Goal: Information Seeking & Learning: Learn about a topic

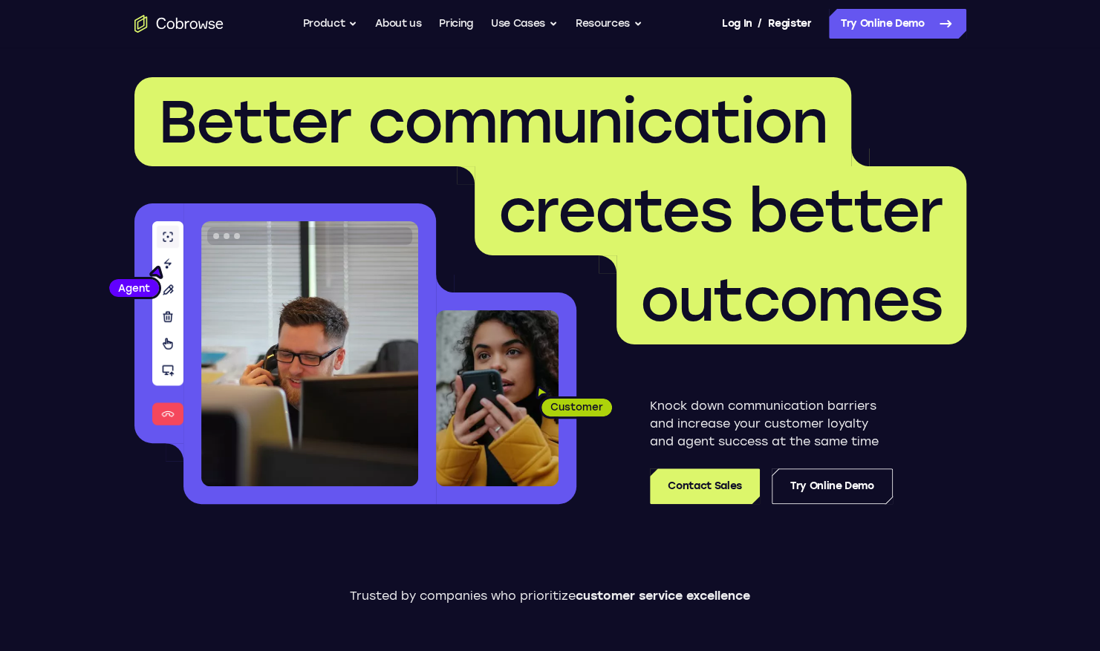
drag, startPoint x: 198, startPoint y: 24, endPoint x: 114, endPoint y: 40, distance: 84.8
click at [97, 45] on nav "Go back Powerful, Flexible and Trustworthy. Avoid all extra friction for both A…" at bounding box center [550, 24] width 1100 height 48
drag, startPoint x: 172, startPoint y: 27, endPoint x: 78, endPoint y: 114, distance: 128.2
click at [78, 114] on header "Better communication creates better outcomes Customer Agent Agent Knock down co…" at bounding box center [550, 297] width 951 height 498
click at [463, 19] on link "Pricing" at bounding box center [456, 24] width 34 height 30
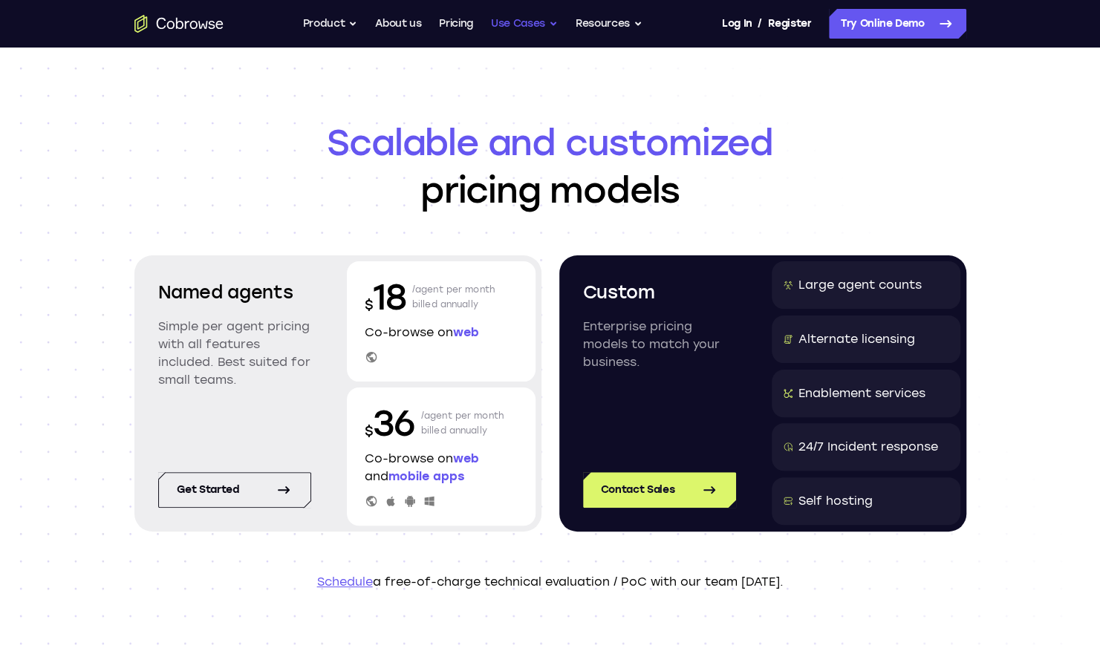
click at [551, 24] on button "Use Cases" at bounding box center [524, 24] width 67 height 30
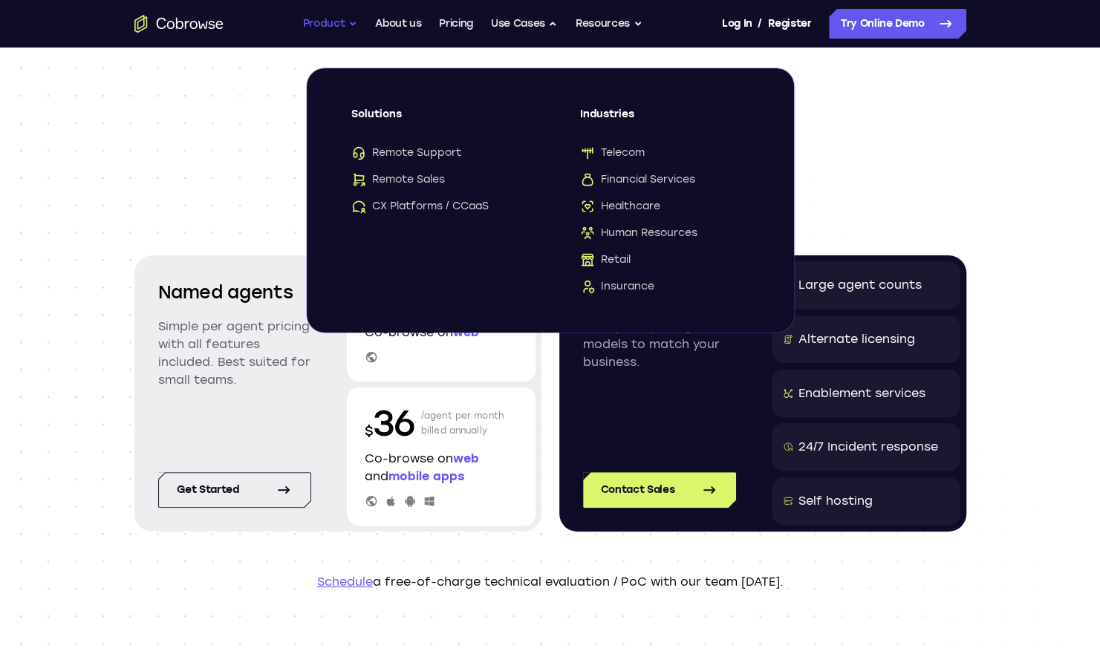
click at [343, 25] on button "Product" at bounding box center [330, 24] width 55 height 30
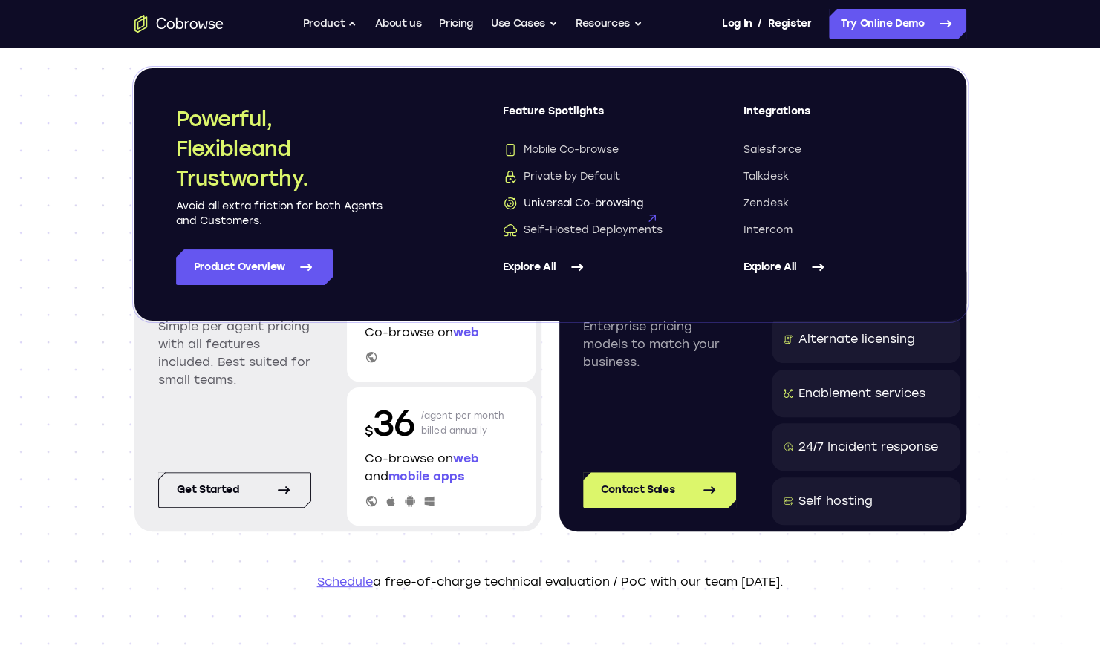
click at [558, 210] on span "Universal Co-browsing" at bounding box center [573, 203] width 140 height 15
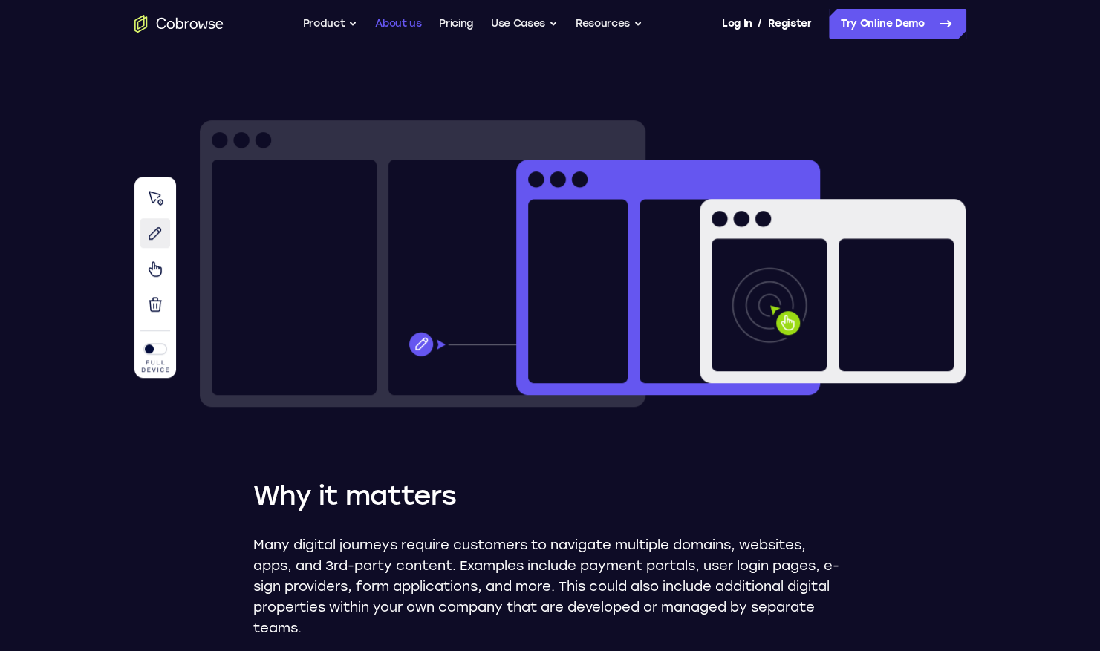
scroll to position [371, 0]
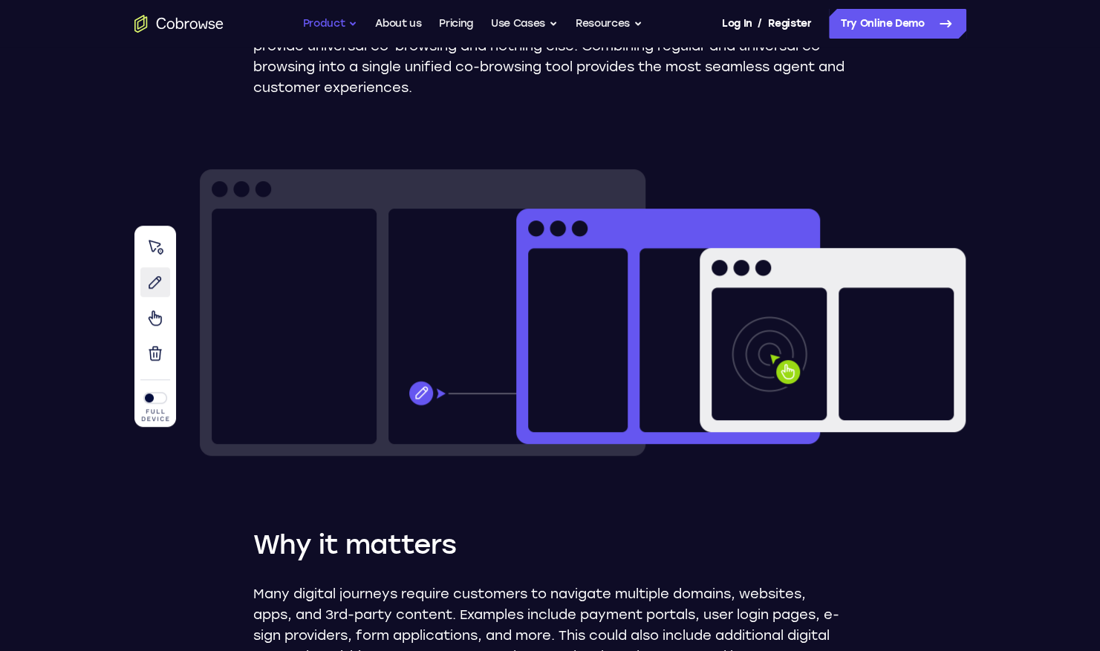
click at [348, 18] on button "Product" at bounding box center [330, 24] width 55 height 30
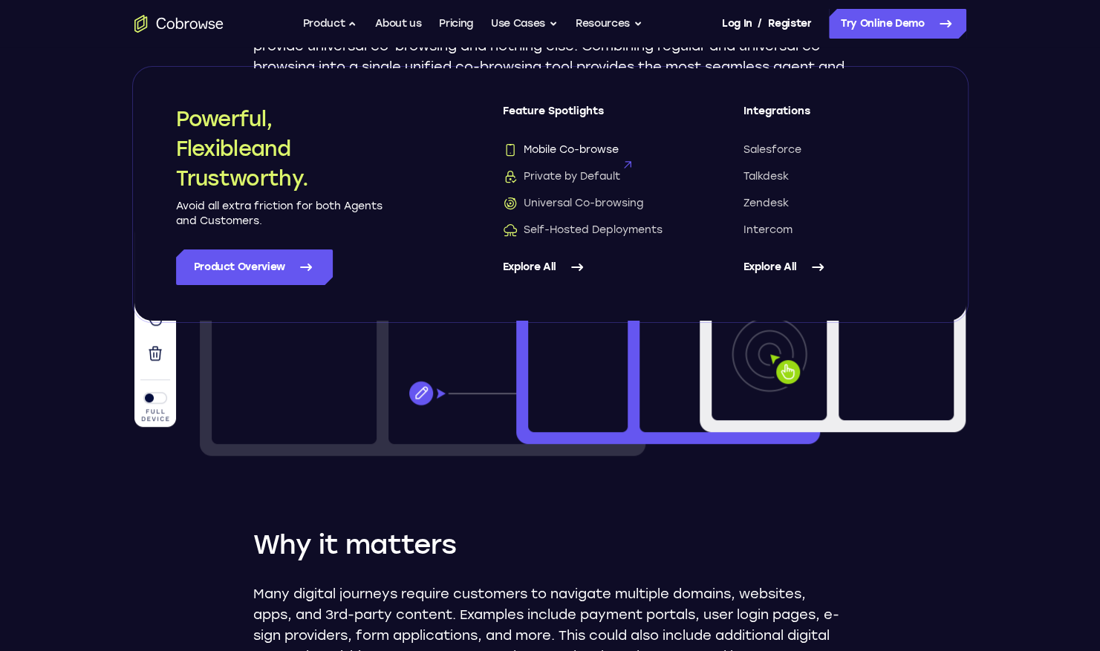
click at [590, 149] on span "Mobile Co-browse" at bounding box center [561, 150] width 116 height 15
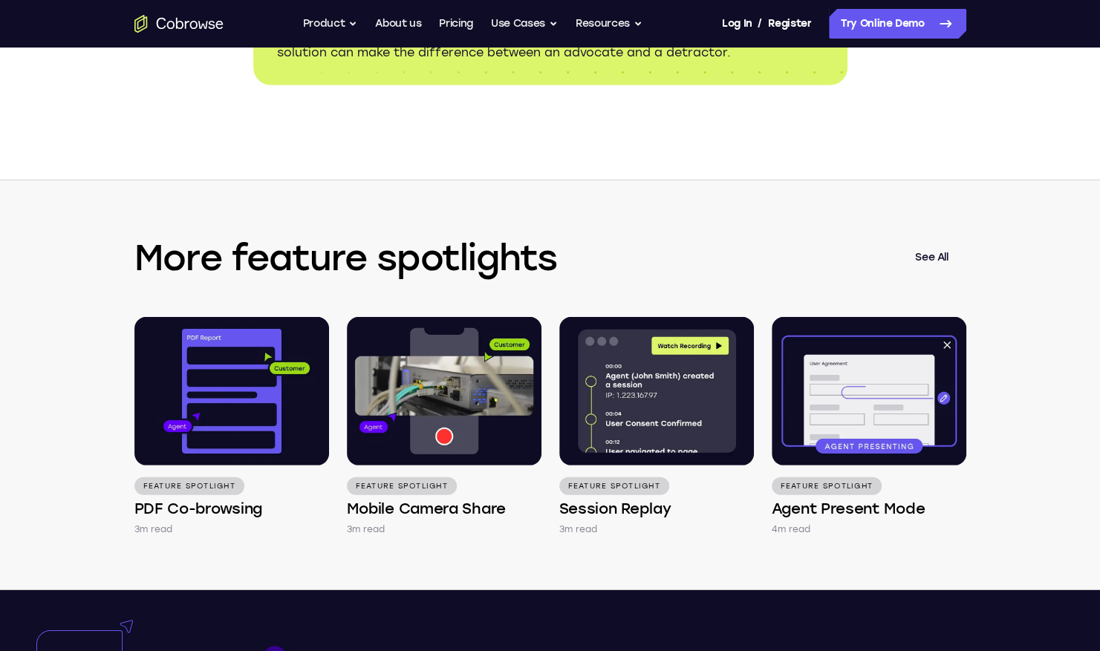
scroll to position [2525, 0]
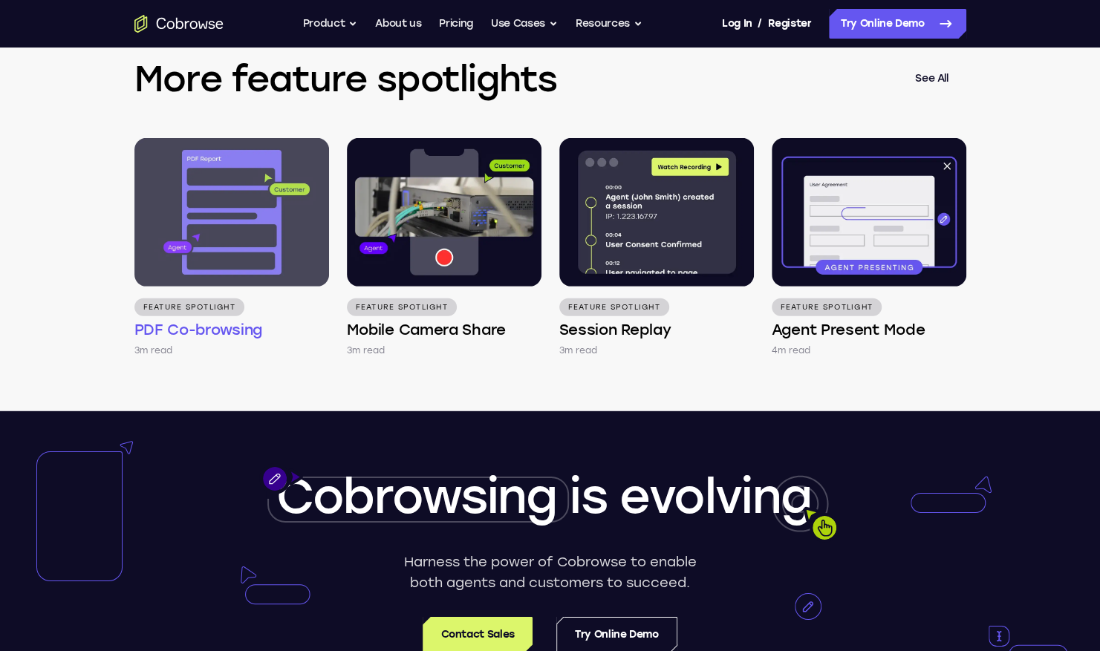
click at [207, 258] on img at bounding box center [231, 212] width 195 height 149
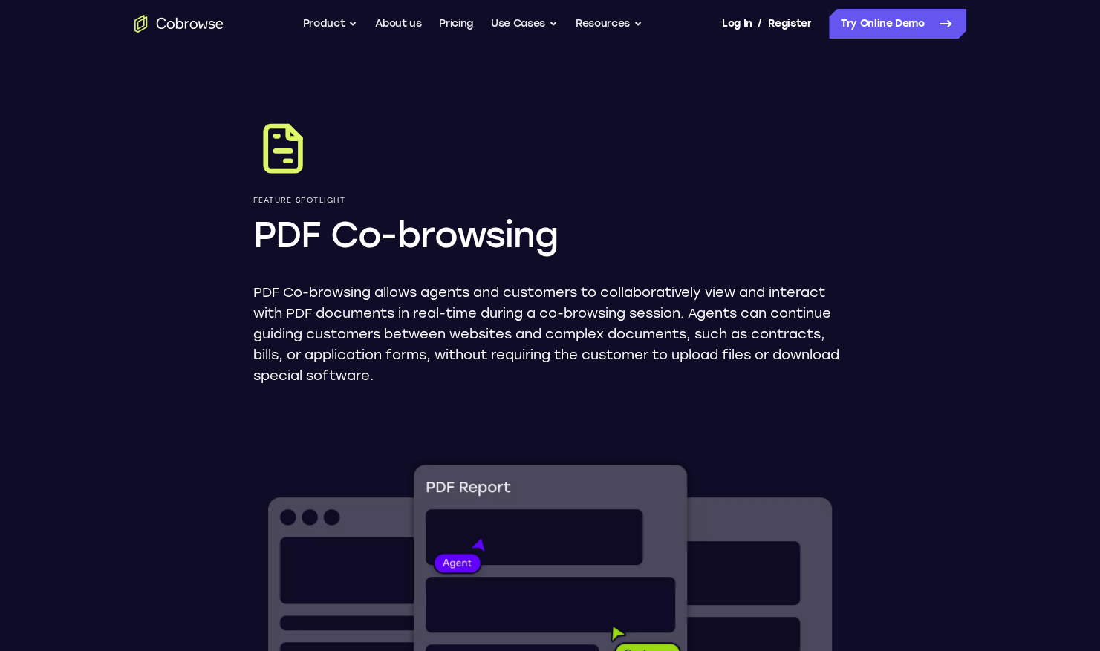
drag, startPoint x: 623, startPoint y: 257, endPoint x: 518, endPoint y: -60, distance: 334.2
